Goal: Task Accomplishment & Management: Complete application form

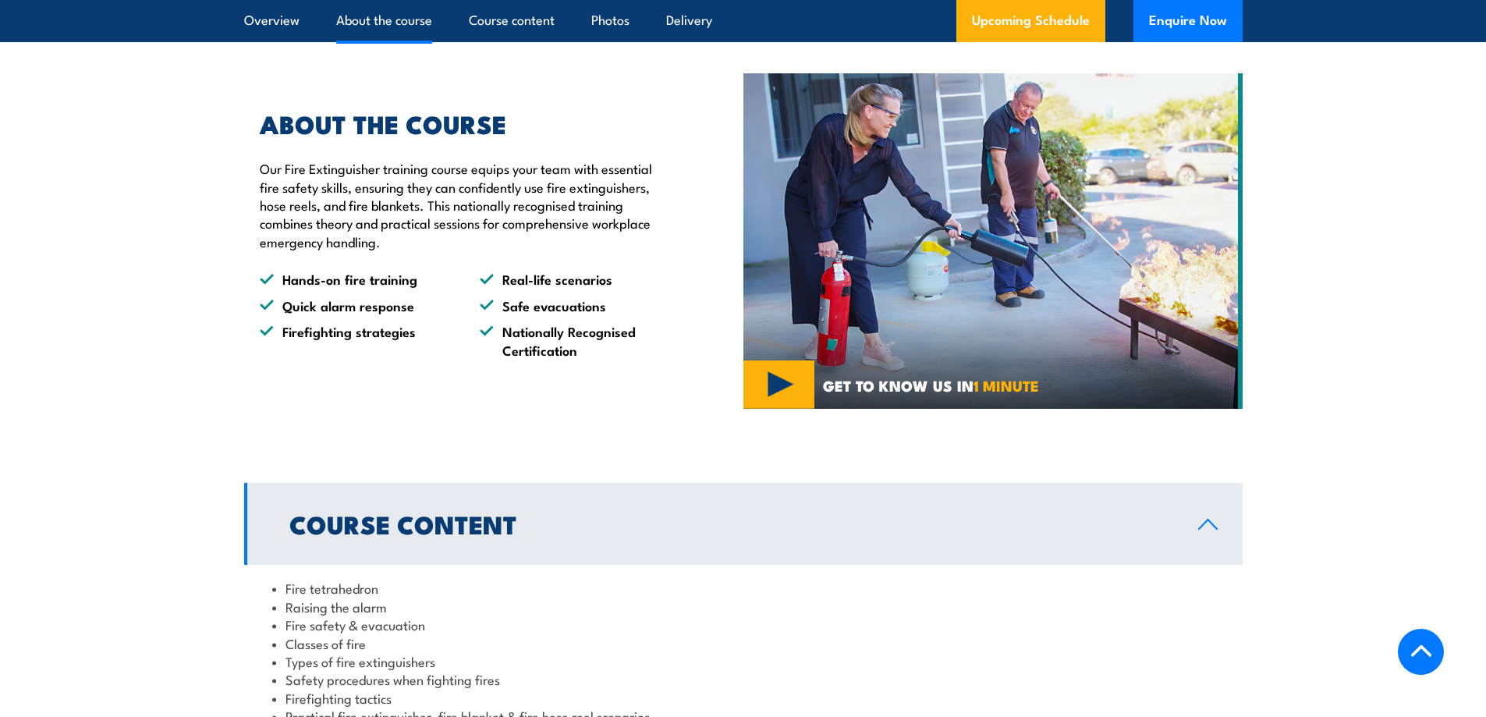
scroll to position [1352, 0]
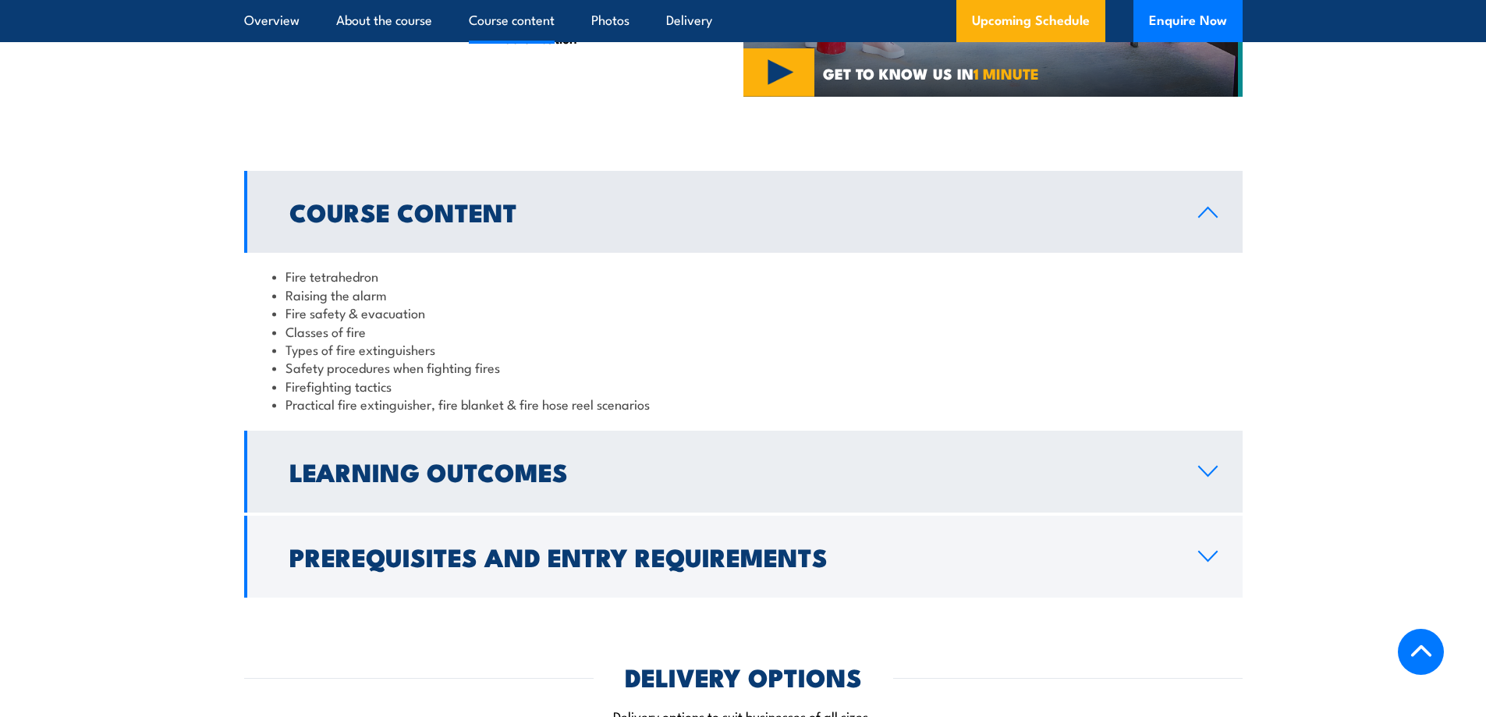
click at [1213, 469] on icon at bounding box center [1208, 470] width 18 height 9
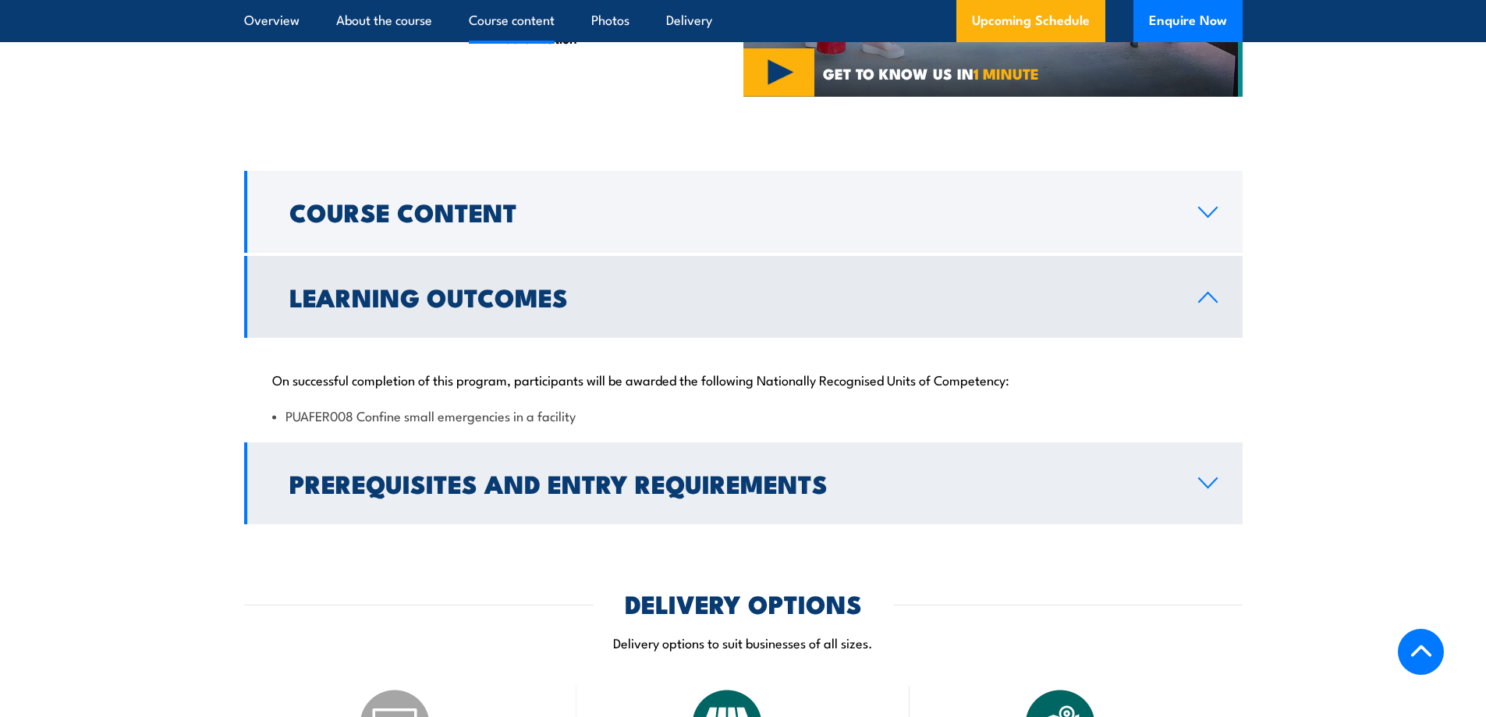
click at [1211, 483] on icon at bounding box center [1208, 482] width 18 height 9
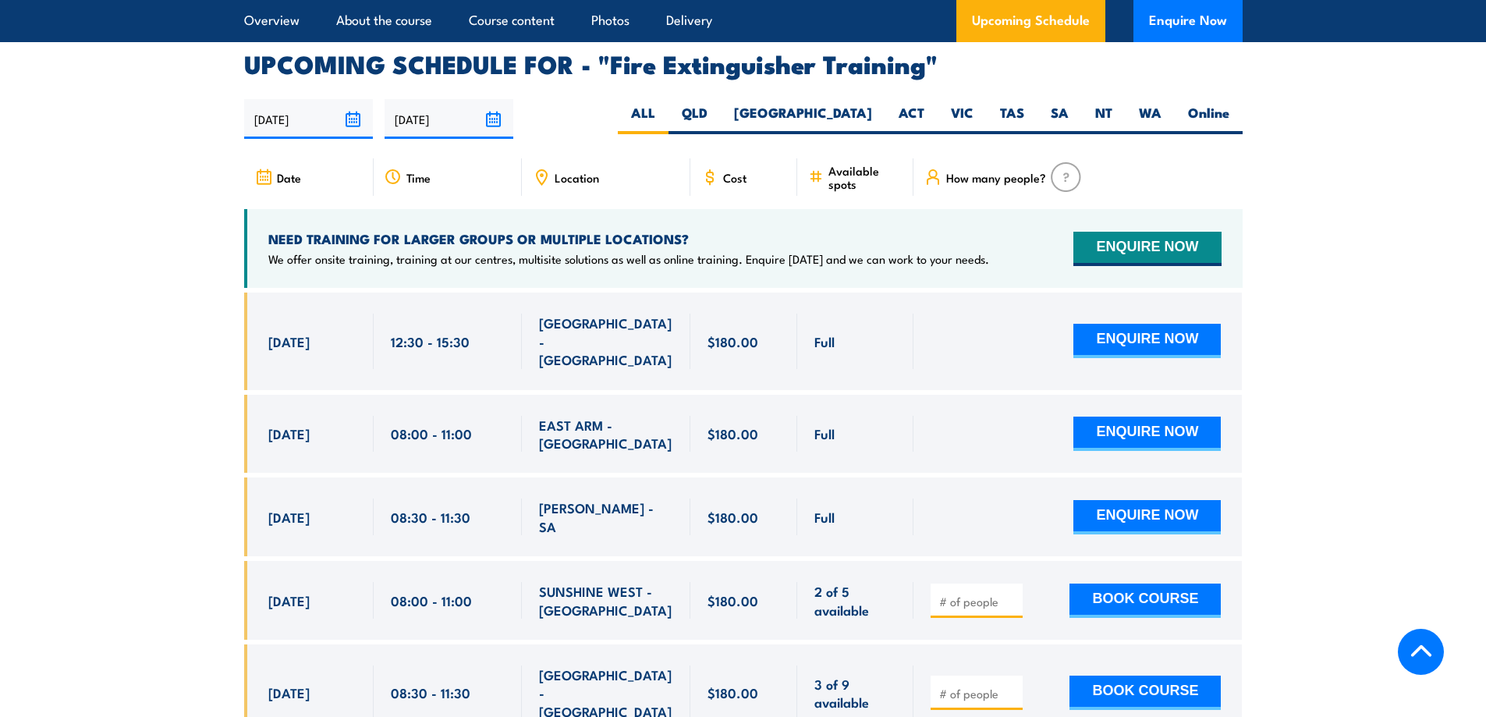
scroll to position [2496, 0]
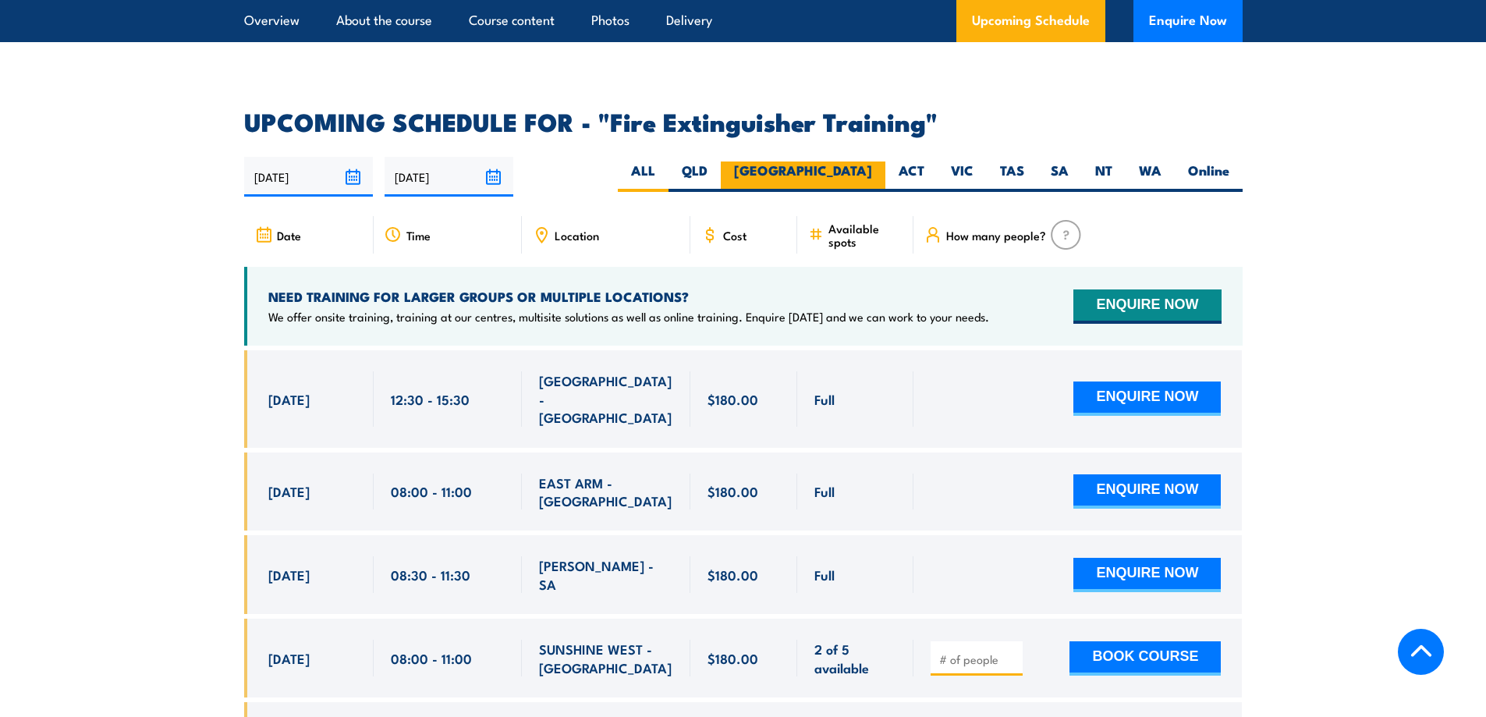
click at [853, 161] on label "[GEOGRAPHIC_DATA]" at bounding box center [803, 176] width 165 height 30
click at [872, 161] on input "[GEOGRAPHIC_DATA]" at bounding box center [877, 166] width 10 height 10
radio input "true"
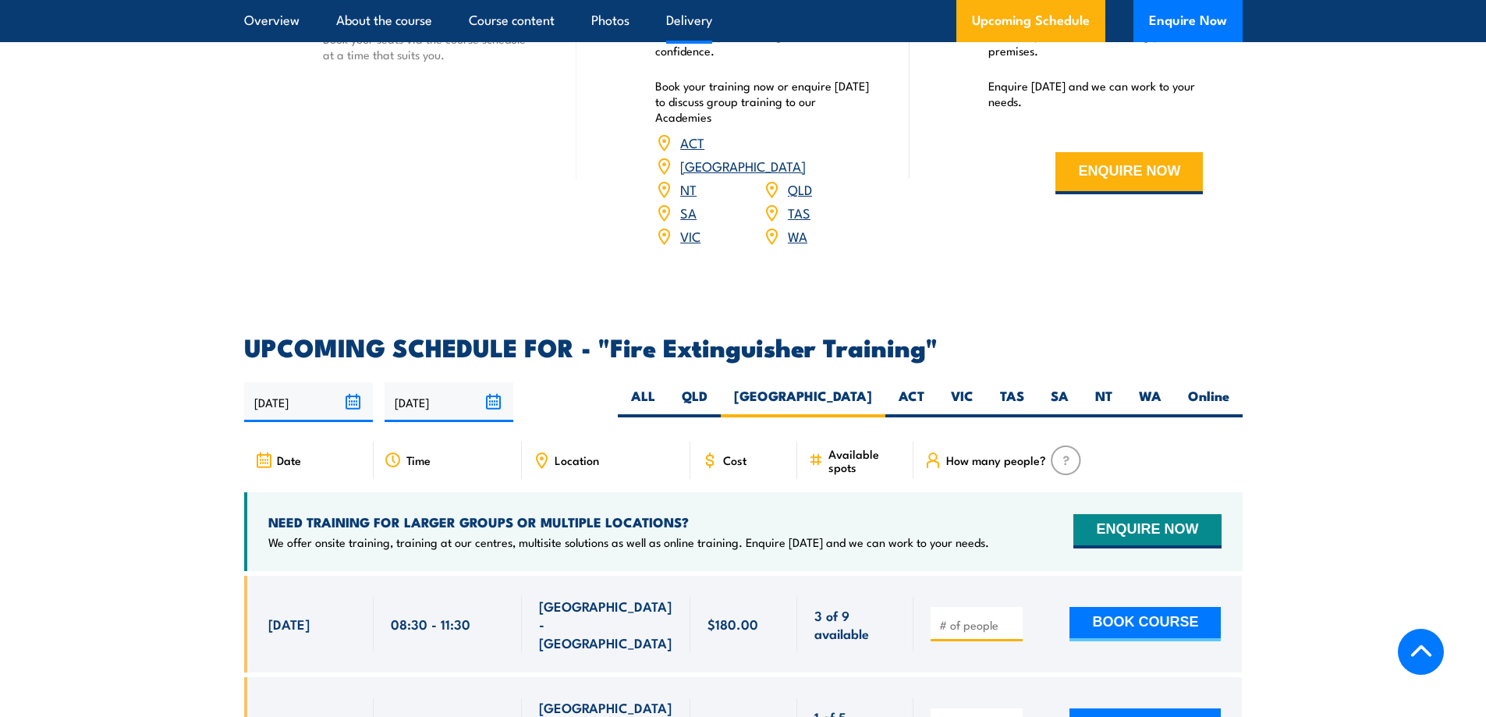
scroll to position [1993, 0]
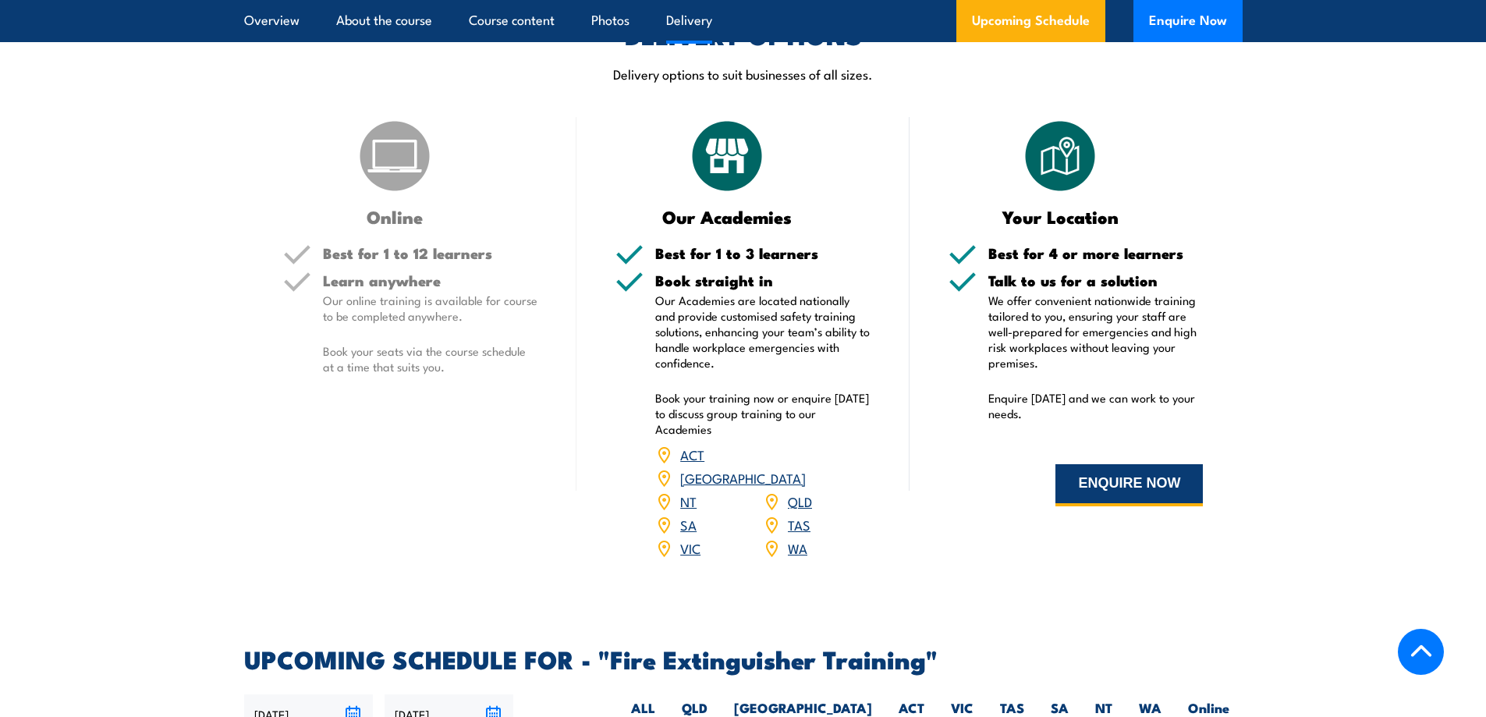
click at [1111, 483] on button "ENQUIRE NOW" at bounding box center [1128, 485] width 147 height 42
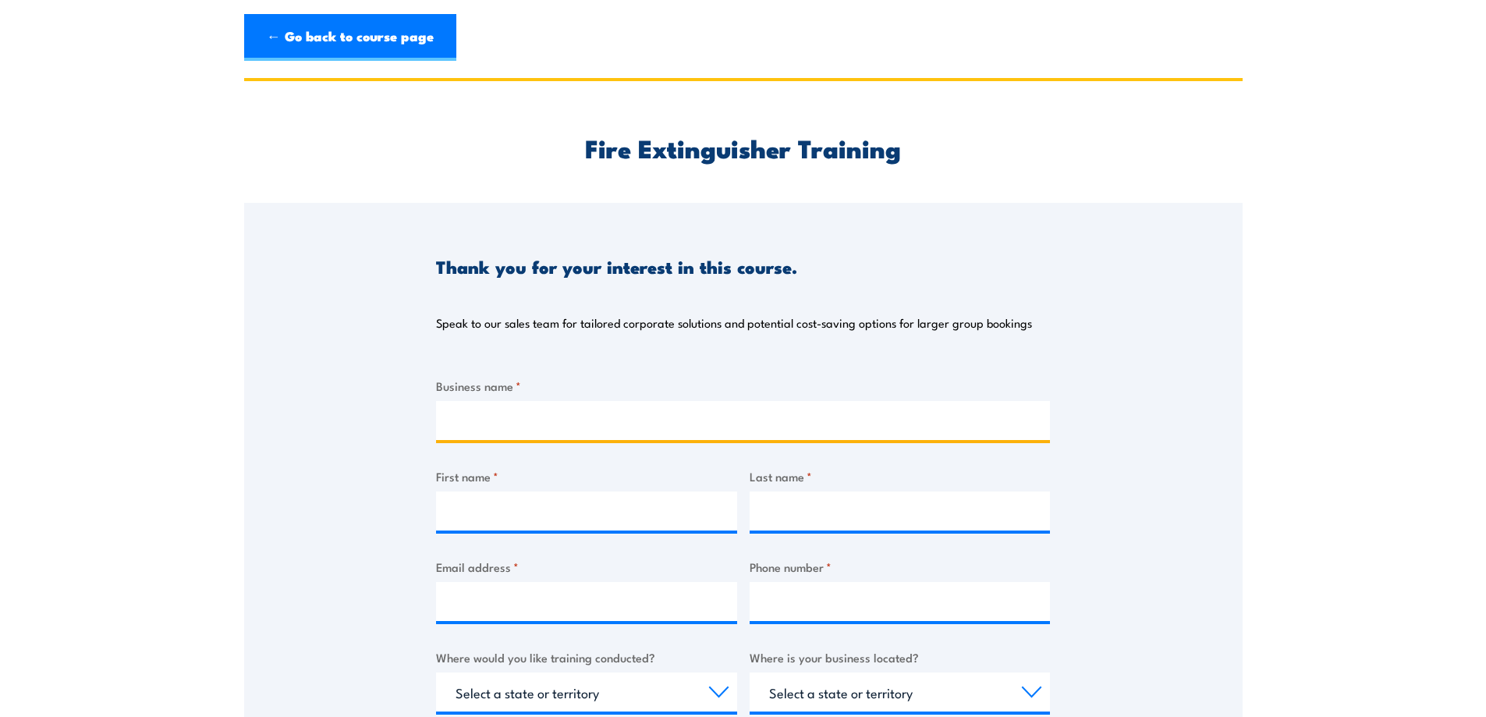
click at [505, 427] on input "Business name *" at bounding box center [743, 420] width 614 height 39
type input "Envirolab Services"
type input "Matt"
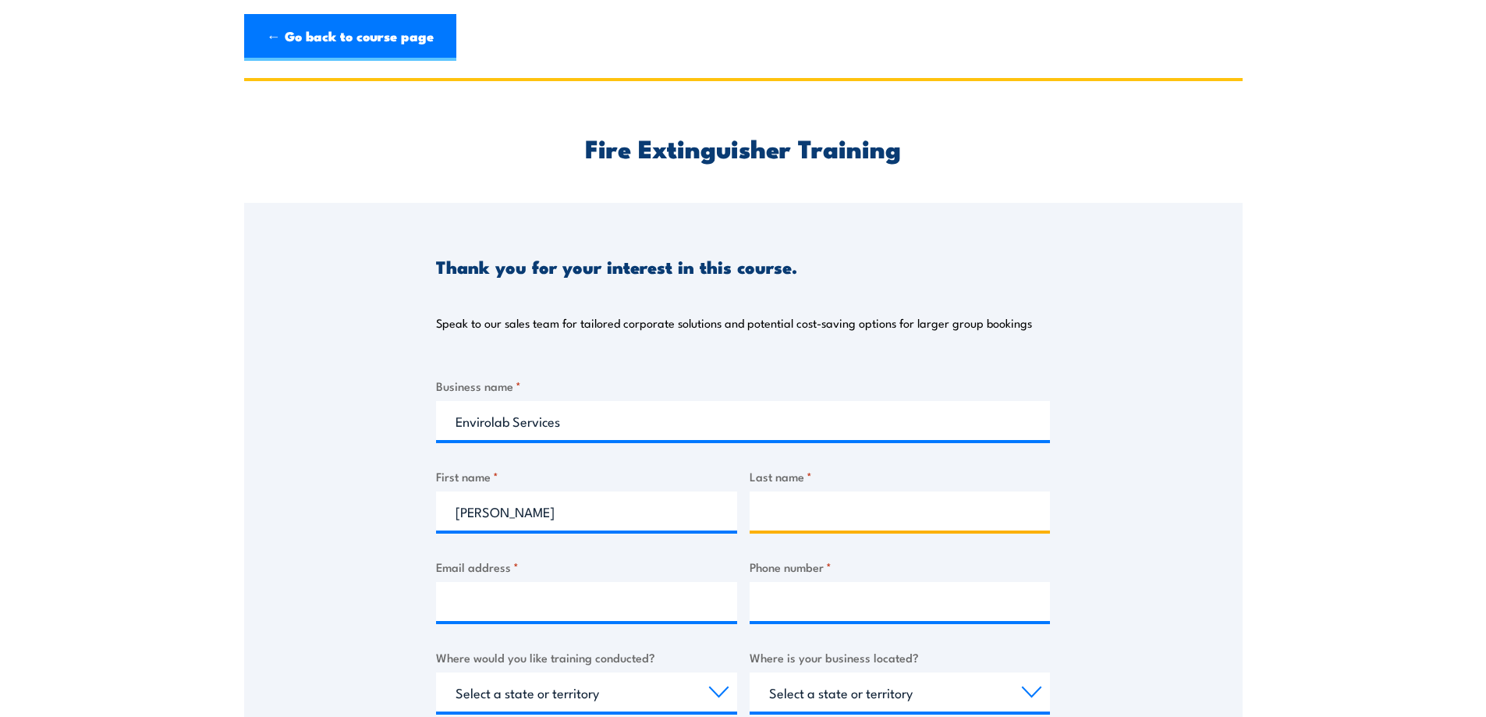
type input "Mansfield"
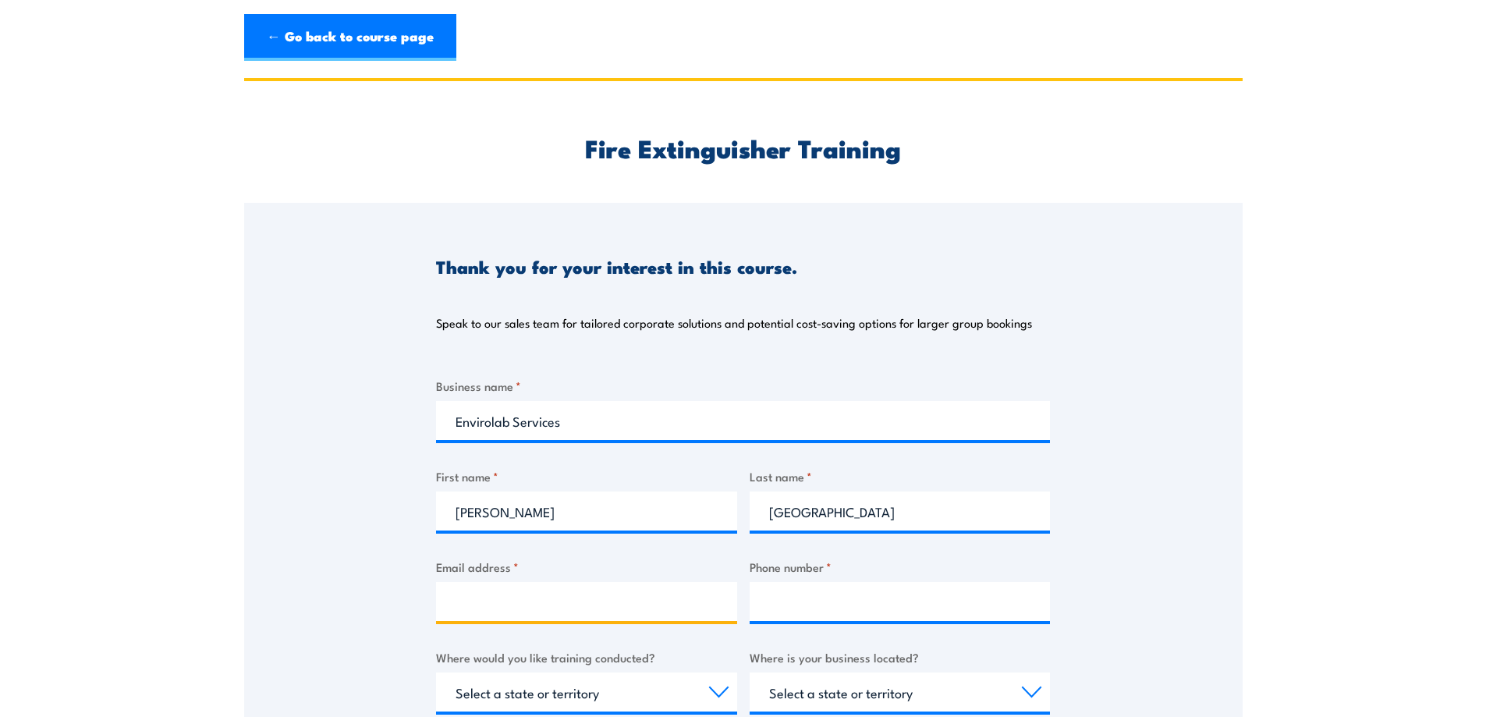
type input "mmansfield@envirolab.com.au"
type input "0299106200"
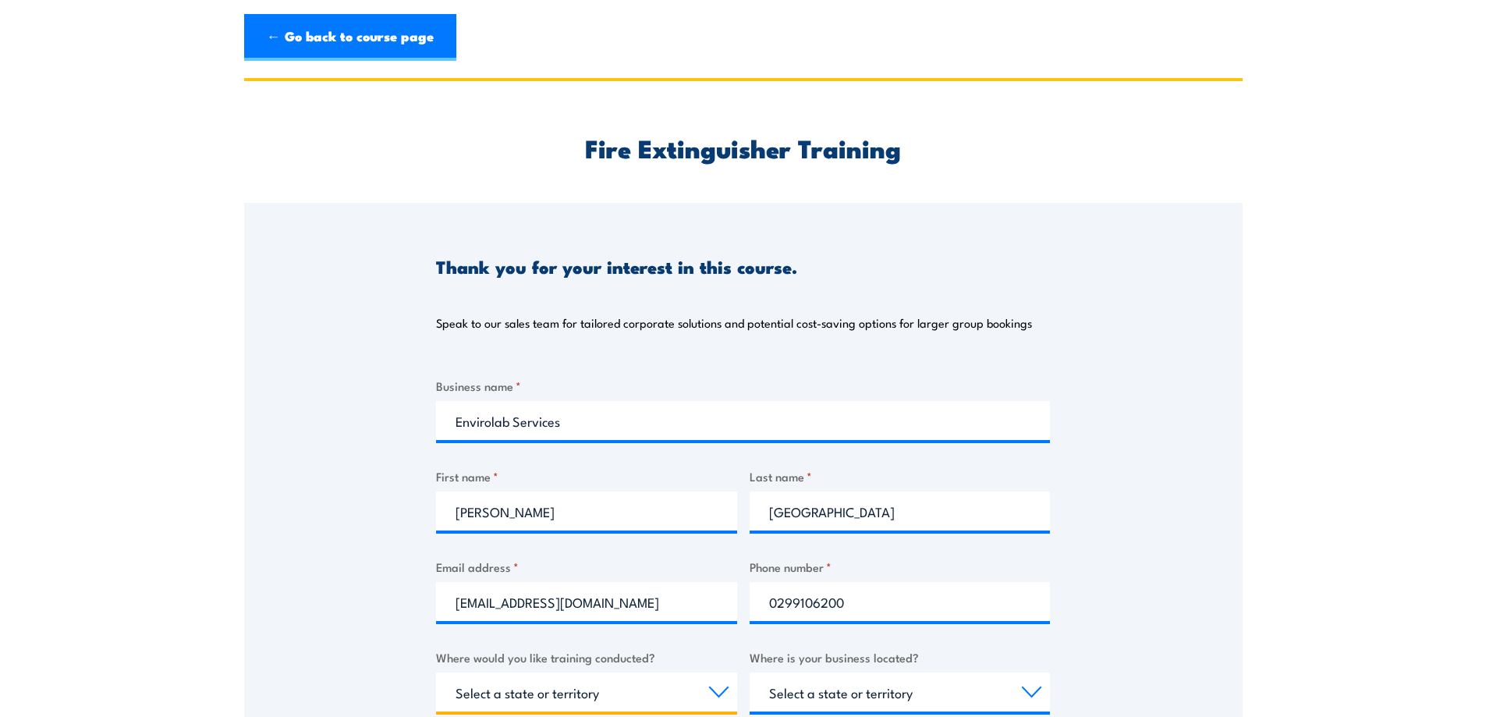
select select "[GEOGRAPHIC_DATA]"
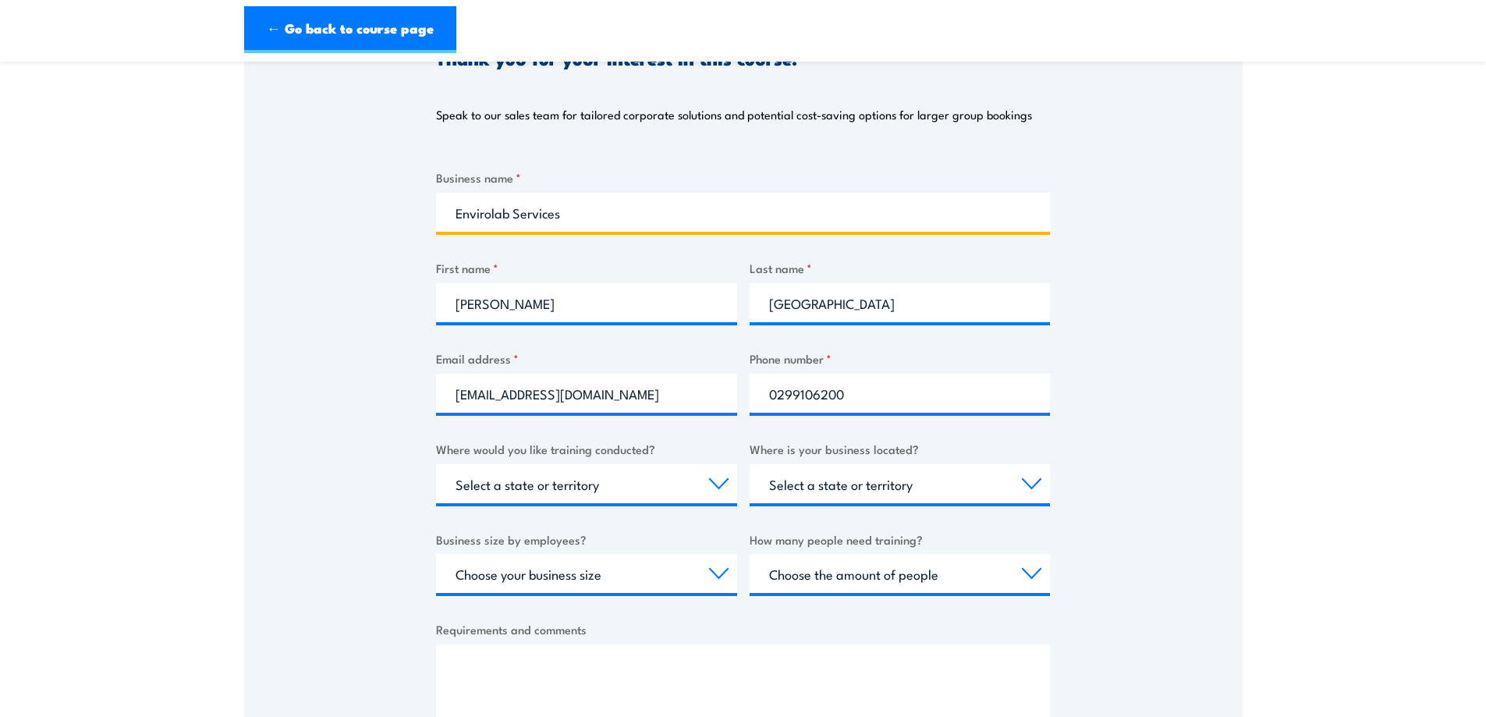
scroll to position [520, 0]
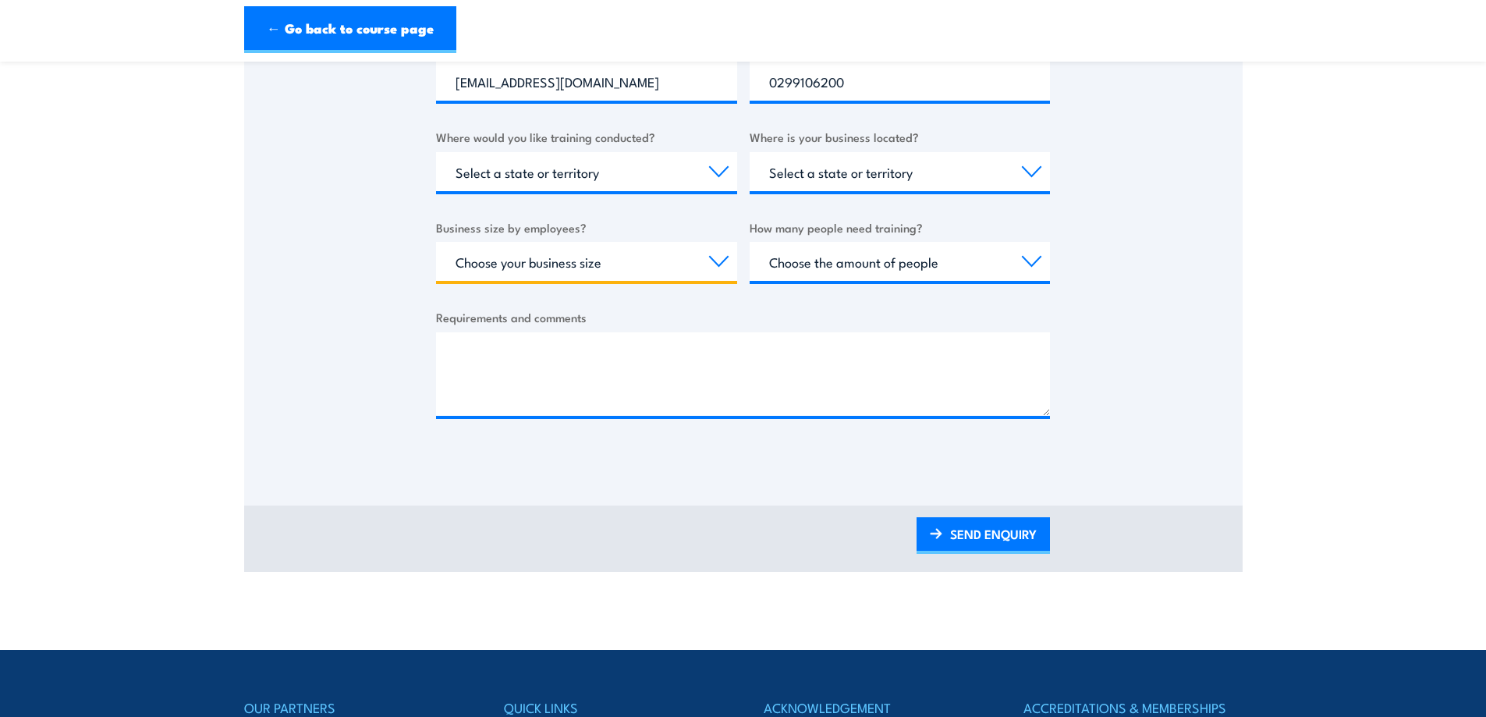
click at [718, 260] on select "Choose your business size 1 to 19 20 to 199 200+" at bounding box center [586, 261] width 301 height 39
select select "20 to 199"
click at [436, 242] on select "Choose your business size 1 to 19 20 to 199 200+" at bounding box center [586, 261] width 301 height 39
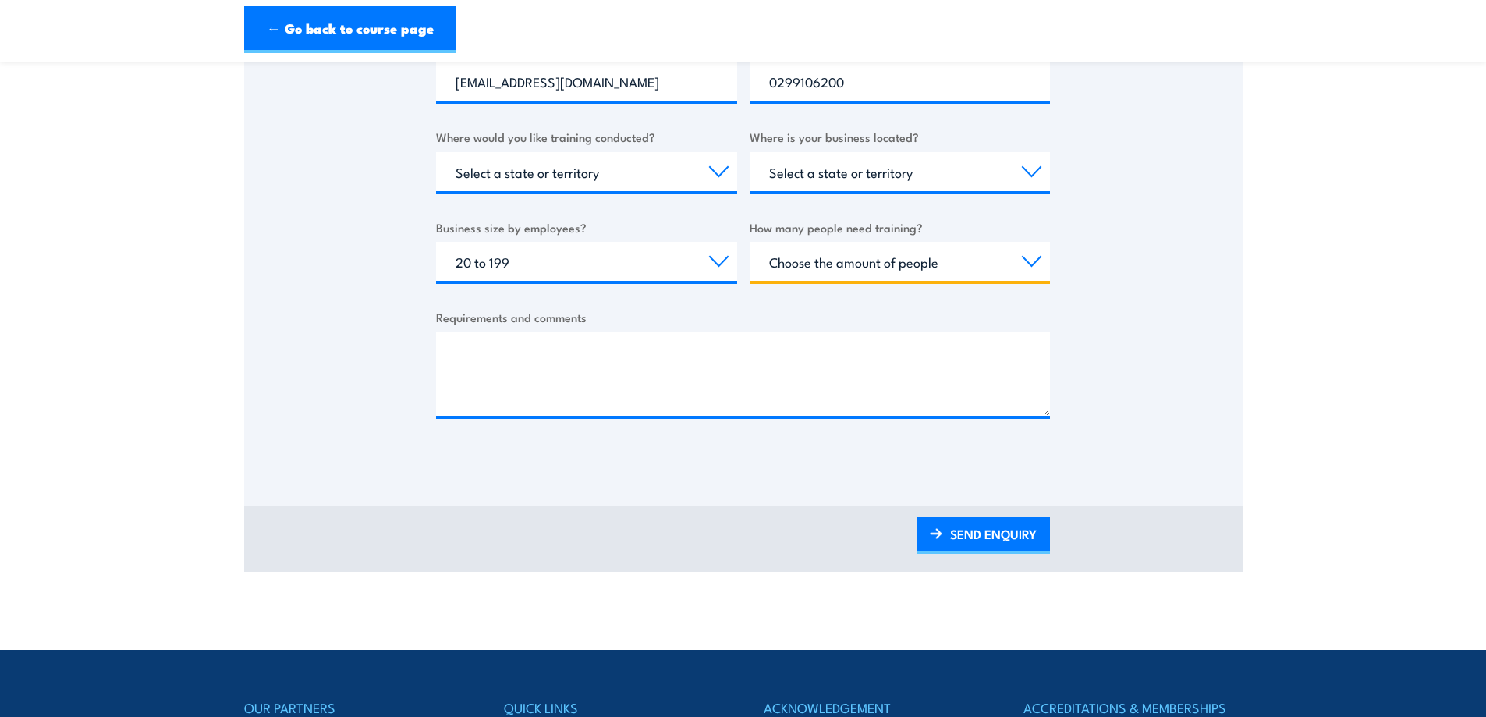
click at [1033, 259] on select "Choose the amount of people 1 to 4 5 to 19 20+" at bounding box center [899, 261] width 301 height 39
select select "20+"
click at [749, 242] on select "Choose the amount of people 1 to 4 5 to 19 20+" at bounding box center [899, 261] width 301 height 39
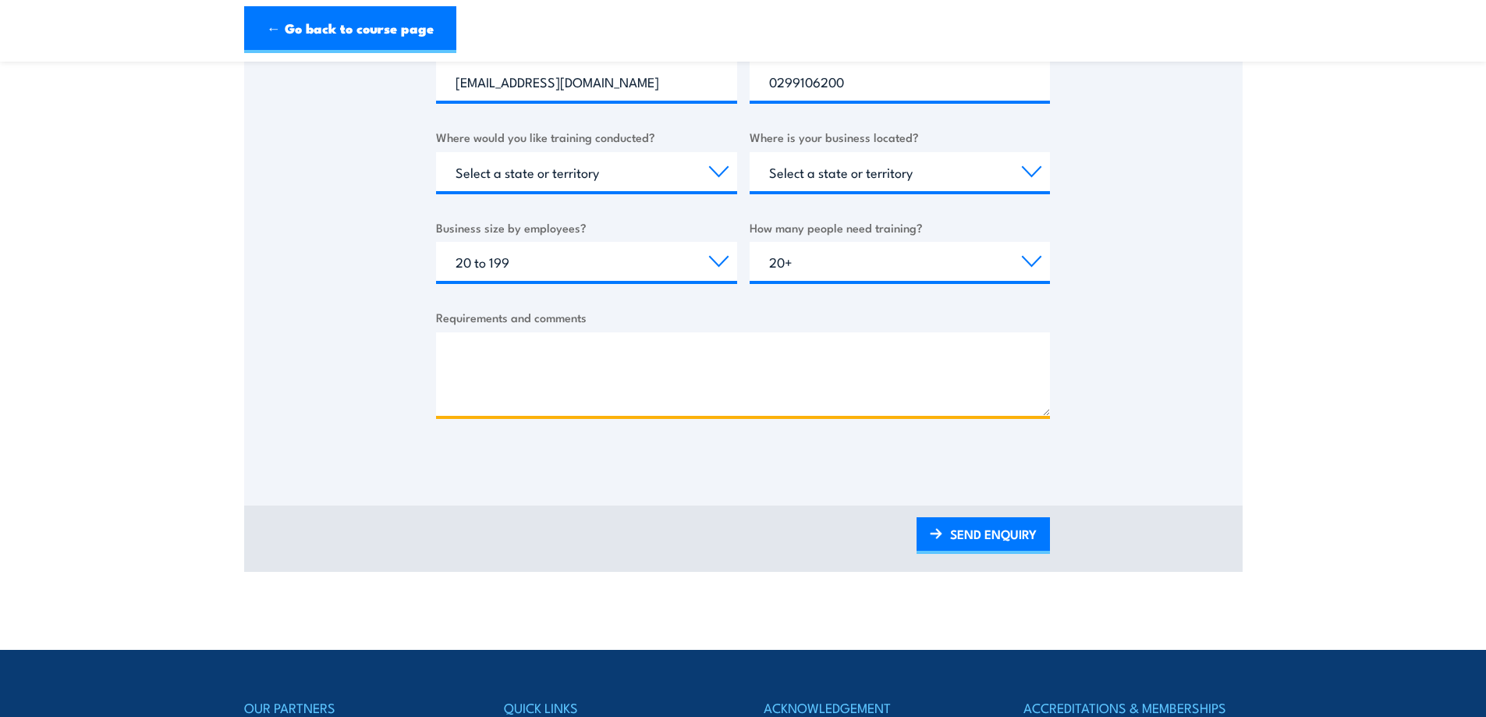
click at [544, 360] on textarea "Requirements and comments" at bounding box center [743, 373] width 614 height 83
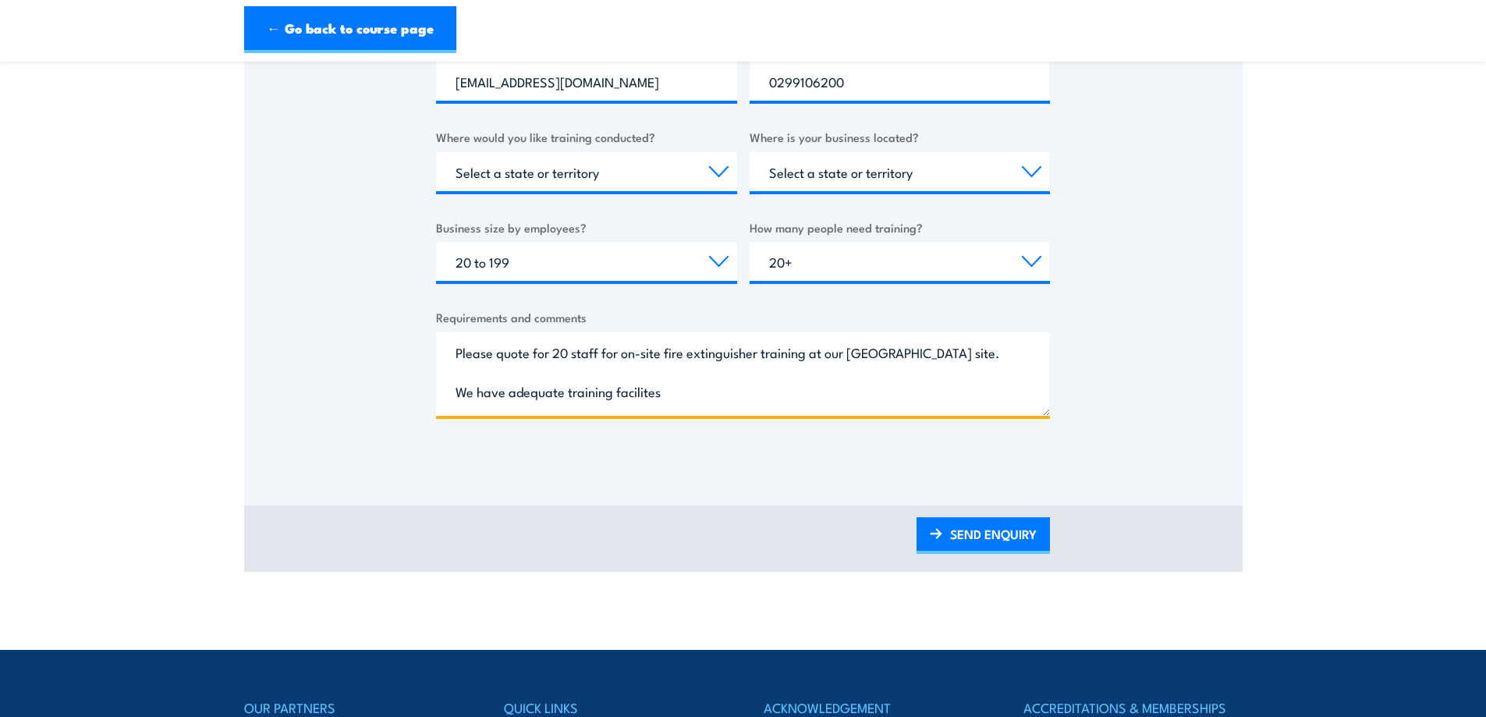
click at [919, 353] on textarea "Please quote for 20 staff for on-site fire extinguisher training at our Chatswo…" at bounding box center [743, 373] width 614 height 83
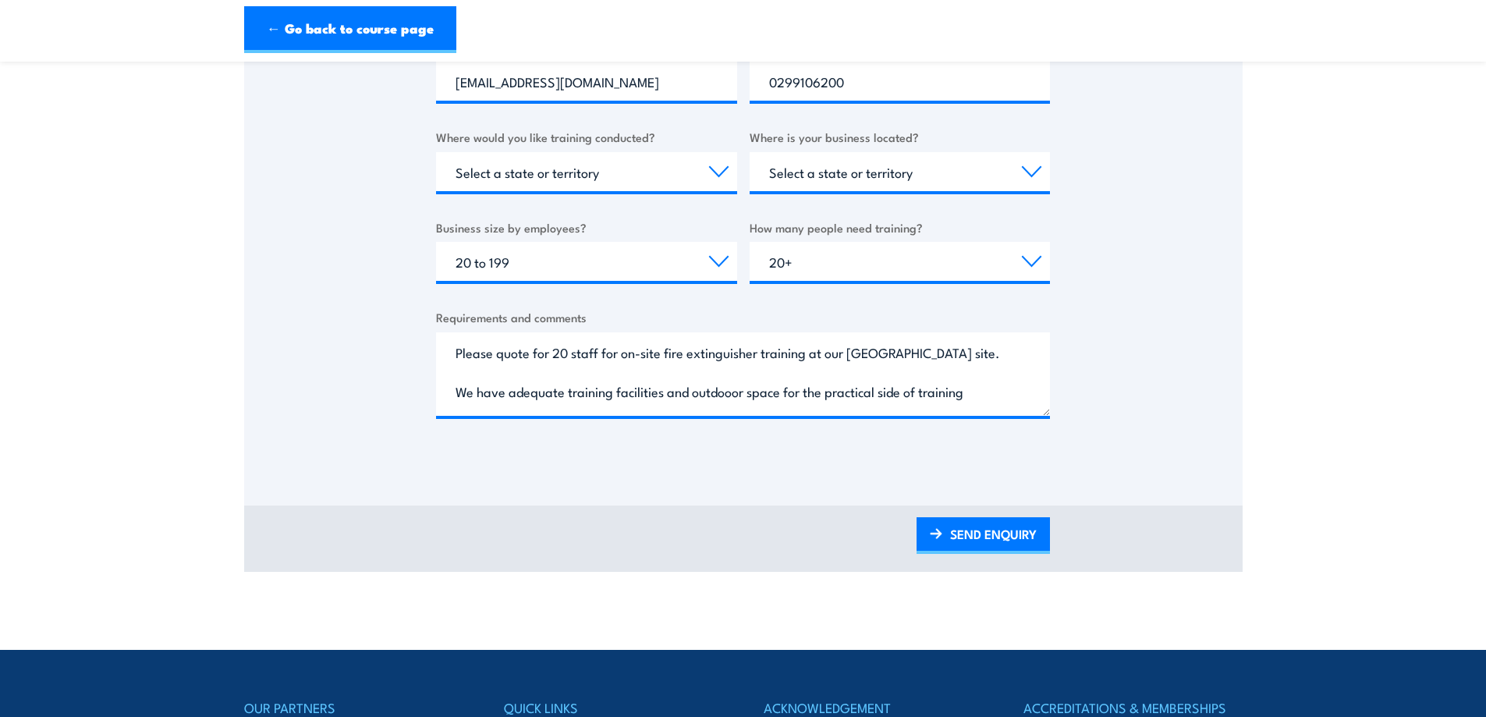
drag, startPoint x: 878, startPoint y: 350, endPoint x: 1137, endPoint y: 375, distance: 260.1
click at [1137, 375] on div "Thank you for your interest in this course. Speak to our sales team for tailore…" at bounding box center [743, 72] width 998 height 779
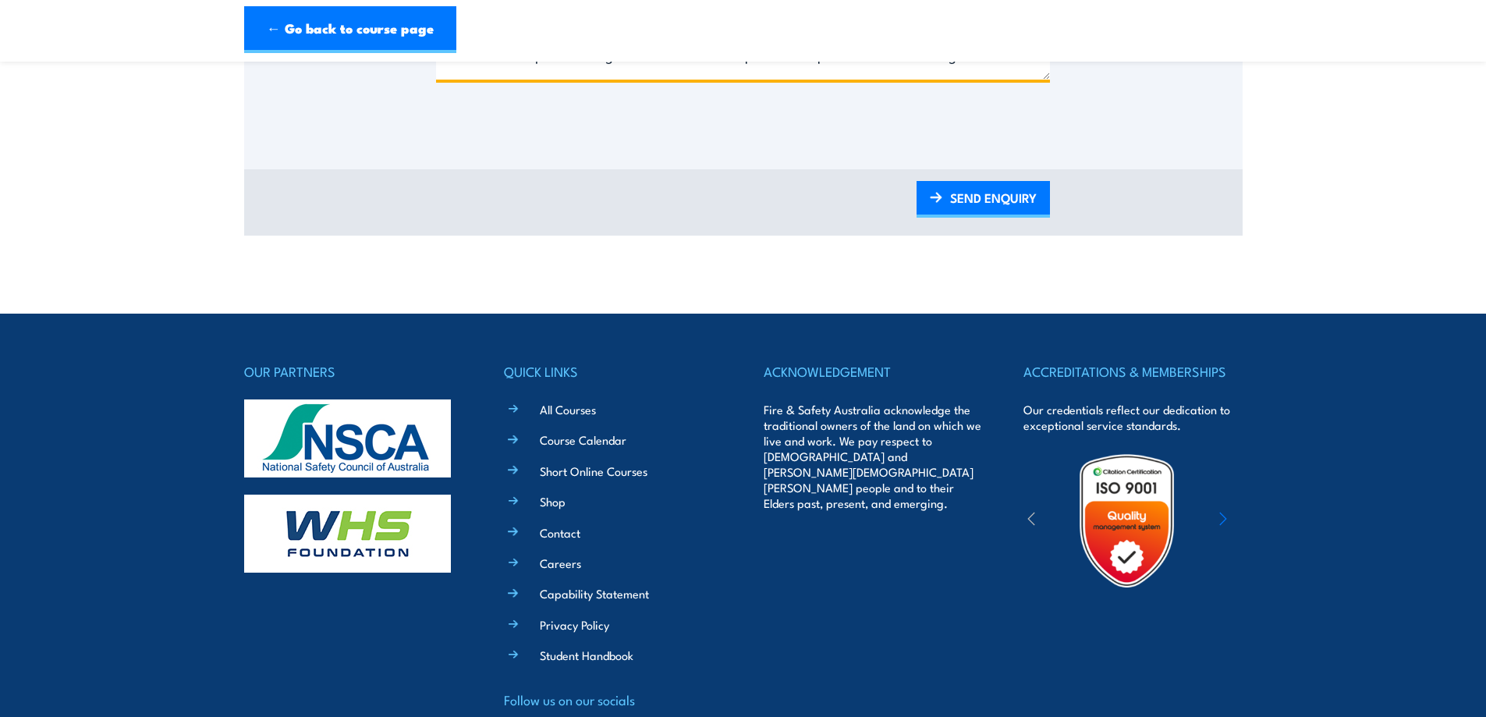
scroll to position [951, 0]
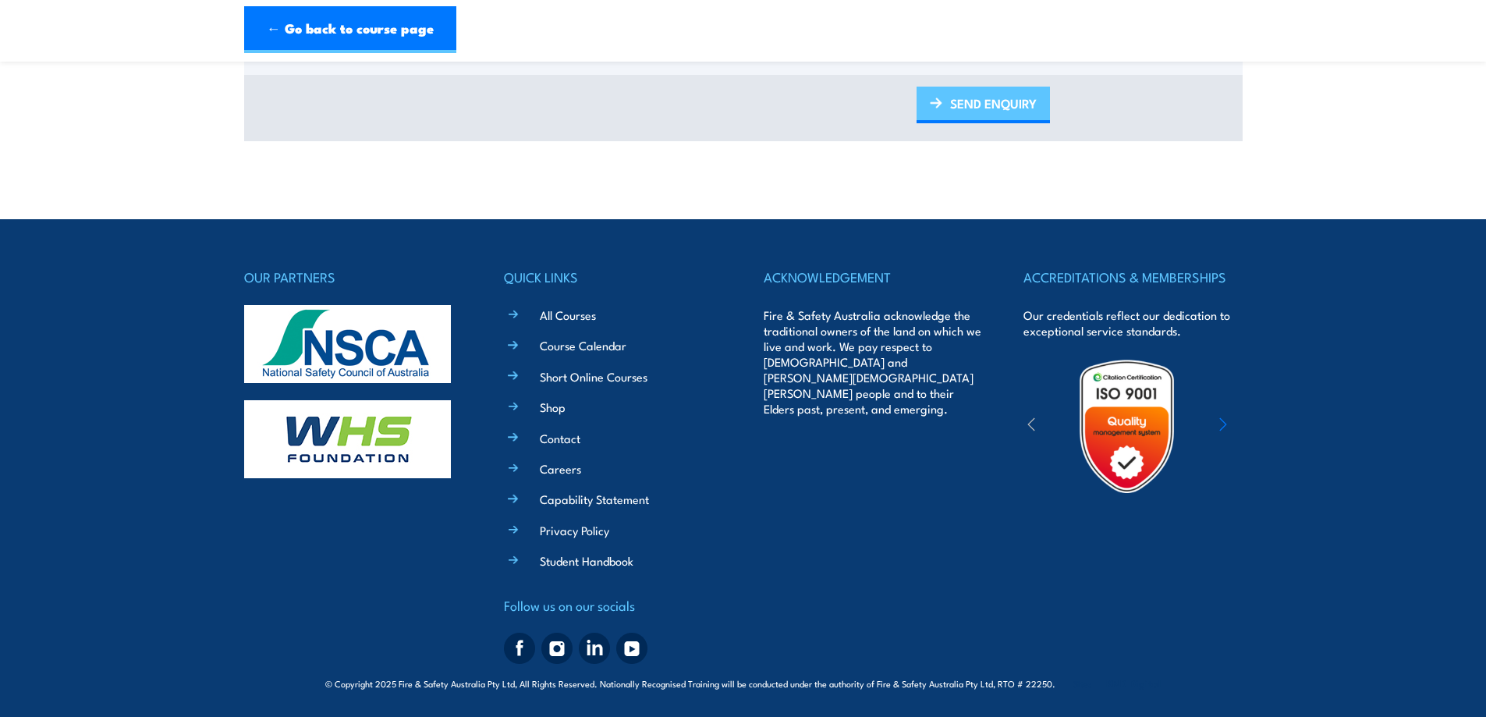
type textarea "Please quote for 20 staff for on-site fire extinguisher training at our Chatswo…"
click at [983, 101] on link "SEND ENQUIRY" at bounding box center [982, 105] width 133 height 37
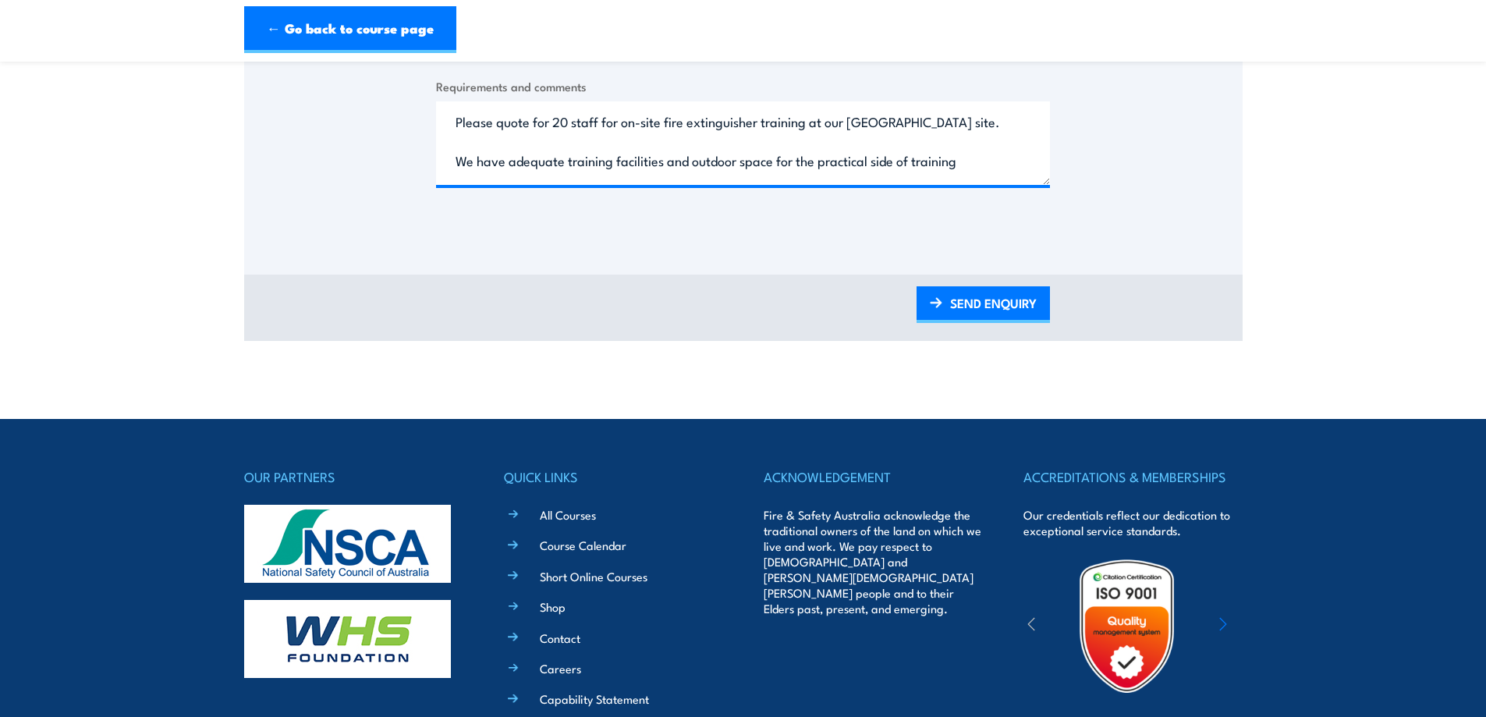
scroll to position [639, 0]
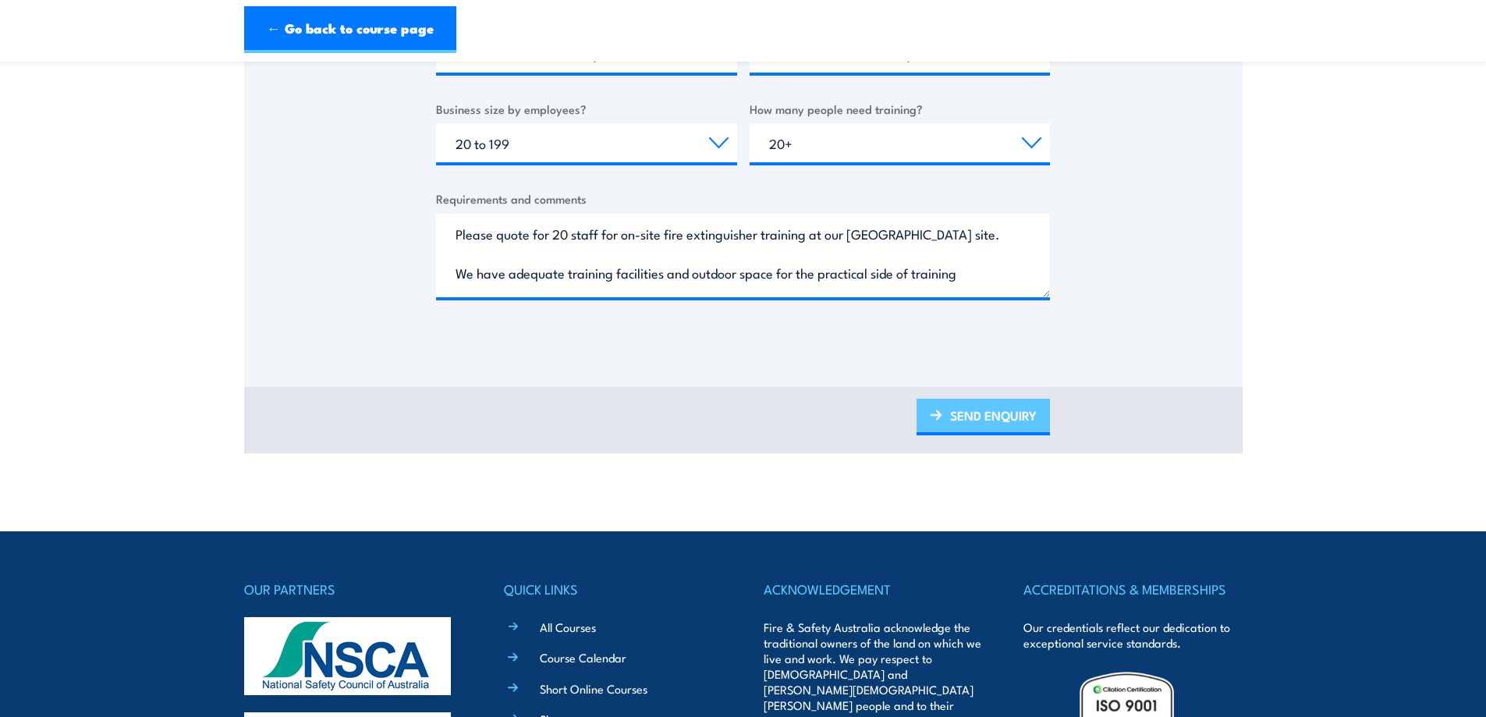
click at [969, 417] on link "SEND ENQUIRY" at bounding box center [982, 417] width 133 height 37
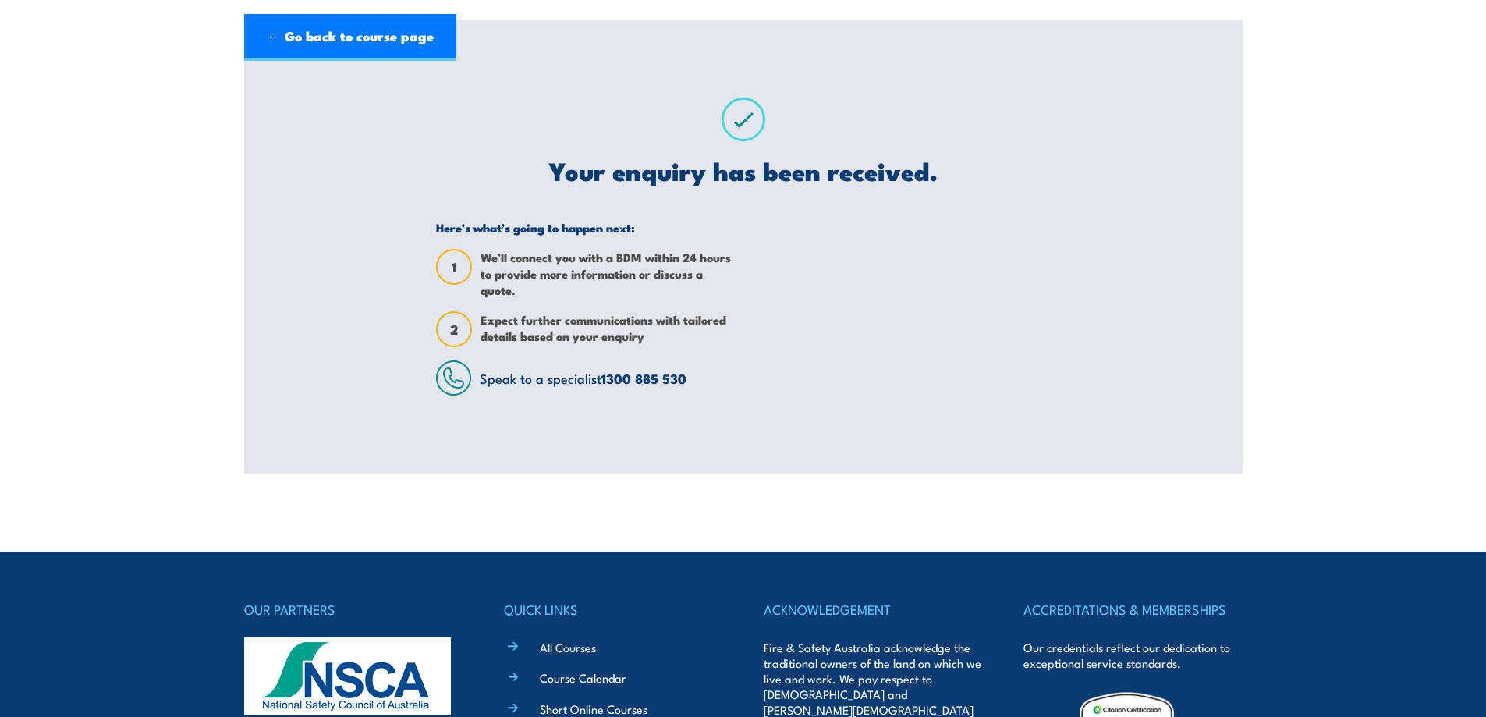
scroll to position [0, 0]
